Goal: Transaction & Acquisition: Book appointment/travel/reservation

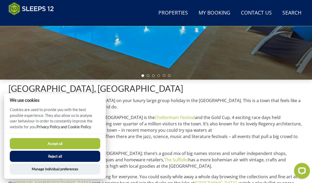
click at [77, 162] on button "Reject all" at bounding box center [55, 156] width 90 height 11
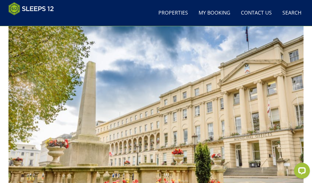
scroll to position [386, 0]
click at [182, 16] on link "Properties" at bounding box center [173, 13] width 34 height 12
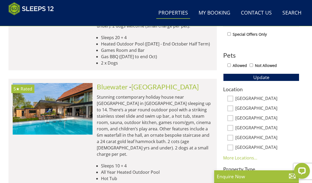
scroll to position [278, 0]
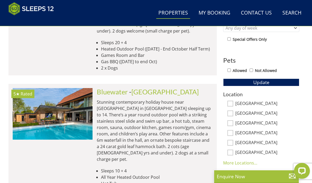
click at [233, 131] on input "[GEOGRAPHIC_DATA]" at bounding box center [230, 133] width 6 height 6
checkbox input "true"
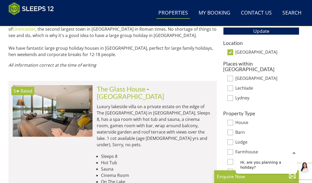
scroll to position [329, 0]
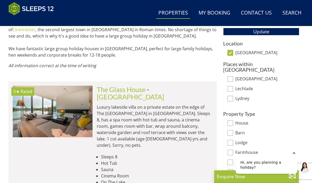
click at [299, 154] on div "Hi, are you planning a holiday?" at bounding box center [271, 165] width 81 height 36
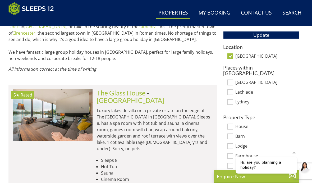
scroll to position [325, 0]
click at [33, 108] on img at bounding box center [53, 115] width 80 height 52
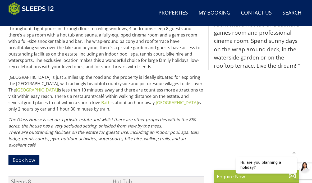
scroll to position [305, 0]
click at [25, 156] on link "Book Now" at bounding box center [23, 160] width 31 height 10
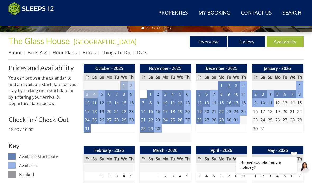
scroll to position [187, 0]
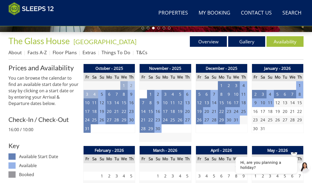
click at [257, 96] on td "2" at bounding box center [255, 94] width 7 height 9
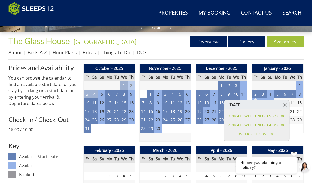
click at [303, 134] on div "January - 2026 Fr Sa Su Mo Tu We Th 26 27 28 29 30 31 1 2 3 4 5 6 7 8 9 10" at bounding box center [278, 103] width 52 height 78
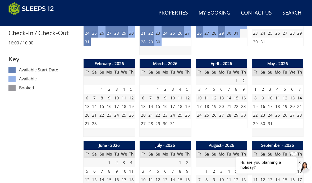
scroll to position [278, 0]
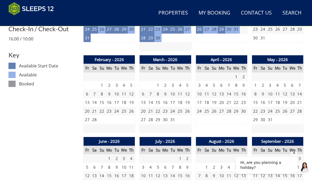
click at [144, 108] on td "20" at bounding box center [143, 111] width 7 height 9
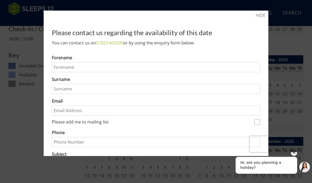
click at [264, 13] on link "HIDE" at bounding box center [261, 15] width 10 height 6
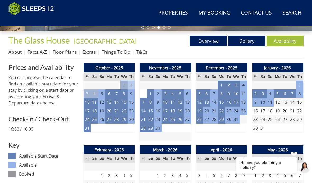
scroll to position [189, 0]
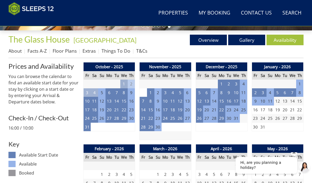
click at [223, 109] on td "22" at bounding box center [221, 109] width 7 height 9
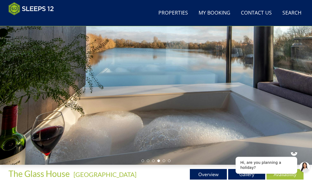
scroll to position [0, 0]
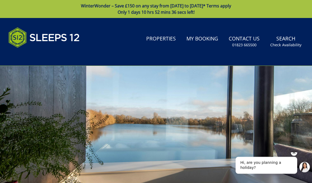
click at [305, 108] on div at bounding box center [156, 153] width 312 height 175
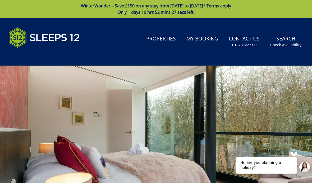
click at [295, 156] on icon "Hide greeting" at bounding box center [294, 152] width 6 height 6
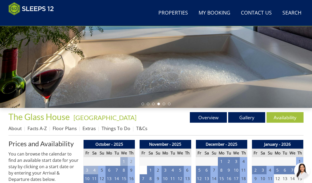
scroll to position [112, 0]
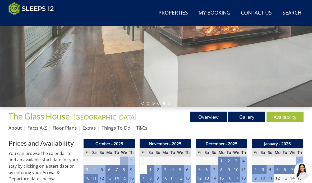
click at [70, 130] on link "Floor Plans" at bounding box center [65, 128] width 24 height 6
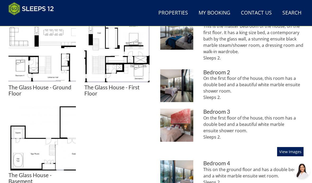
scroll to position [251, 0]
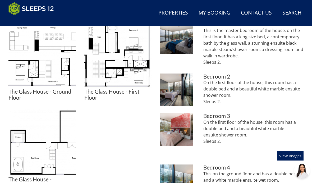
click at [27, 153] on img at bounding box center [41, 142] width 67 height 67
click at [297, 105] on div "On the first floor of the house, this room has a double bed and a beautiful whi…" at bounding box center [253, 94] width 100 height 30
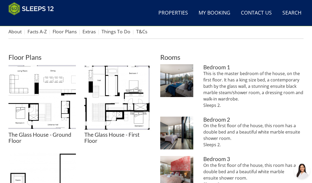
scroll to position [208, 0]
click at [63, 110] on img at bounding box center [41, 98] width 67 height 67
click at [129, 94] on img at bounding box center [117, 98] width 67 height 67
click at [134, 98] on img at bounding box center [117, 98] width 67 height 67
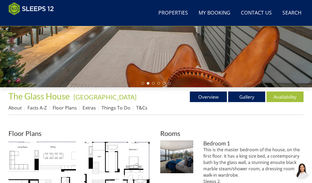
scroll to position [132, 0]
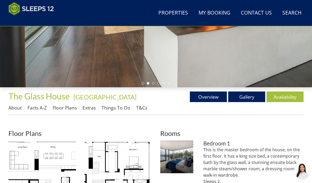
click at [289, 95] on link "Availability" at bounding box center [285, 96] width 37 height 11
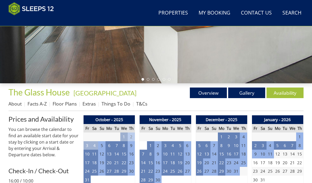
scroll to position [136, 0]
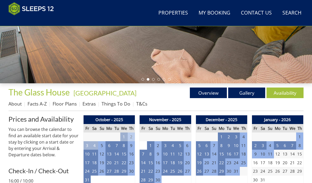
click at [224, 173] on td "29" at bounding box center [221, 171] width 7 height 9
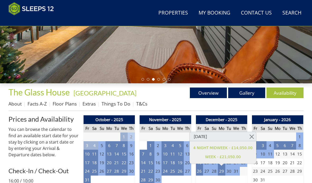
click at [283, 183] on div "January - 2026 Fr Sa Su Mo Tu We Th 26 27 28 29 30 31 1 2 3 4 5 6 7 8 9 10" at bounding box center [278, 154] width 52 height 78
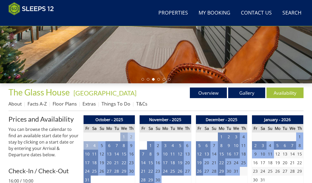
click at [258, 146] on td "2" at bounding box center [255, 145] width 7 height 9
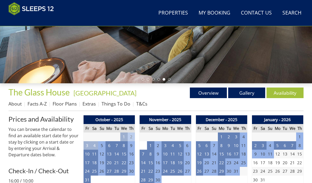
click at [202, 162] on td "19" at bounding box center [199, 162] width 7 height 9
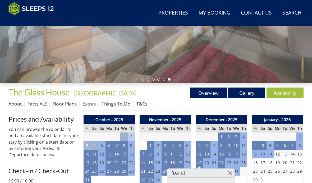
click at [302, 176] on td "5" at bounding box center [299, 180] width 7 height 9
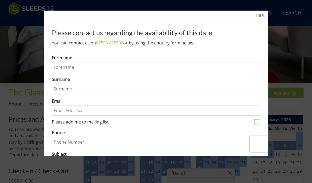
click at [265, 14] on link "HIDE" at bounding box center [261, 15] width 10 height 6
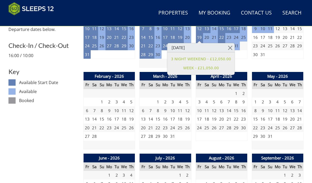
scroll to position [261, 0]
click at [299, 134] on td "4" at bounding box center [299, 136] width 7 height 9
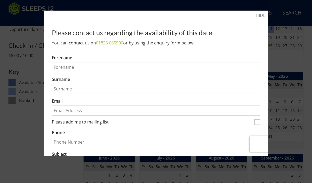
click at [264, 15] on link "HIDE" at bounding box center [261, 15] width 10 height 6
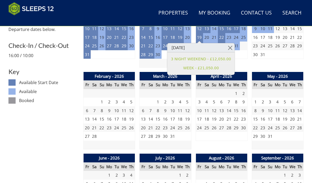
click at [231, 47] on link at bounding box center [230, 47] width 9 height 9
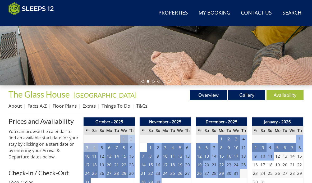
scroll to position [137, 0]
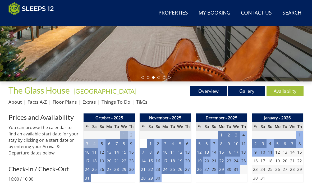
click at [91, 104] on link "Extras" at bounding box center [88, 102] width 13 height 6
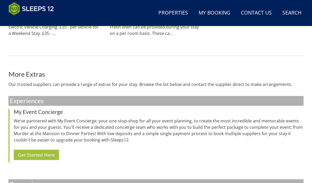
scroll to position [370, 0]
click at [24, 149] on link "Get Started Here" at bounding box center [36, 154] width 45 height 10
